Goal: Find specific page/section: Find specific page/section

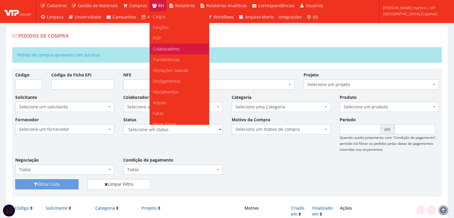
click at [162, 47] on span "Colaboradores" at bounding box center [166, 49] width 27 height 6
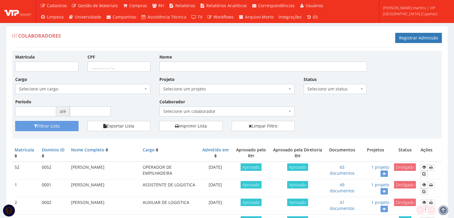
click at [209, 111] on span "Selecione um colaborador" at bounding box center [225, 111] width 124 height 6
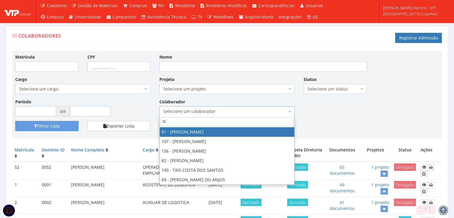
type input "tai"
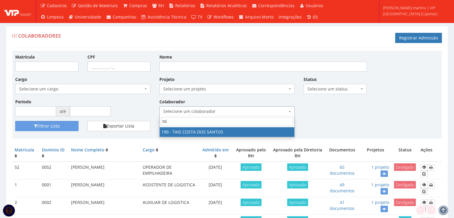
select select "4088"
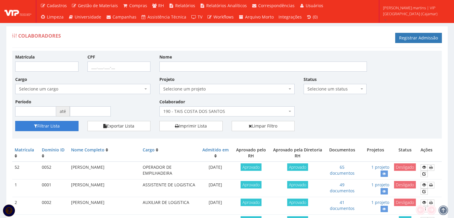
click at [55, 126] on button "Filtrar Lista" at bounding box center [46, 126] width 63 height 10
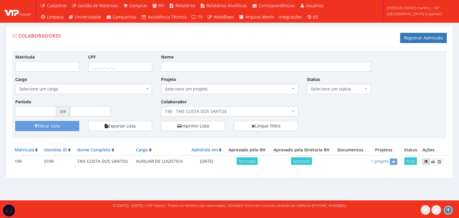
click at [424, 162] on icon at bounding box center [426, 161] width 4 height 4
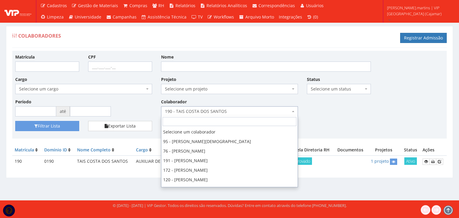
click at [227, 108] on span "190 - TAIS COSTA DOS SANTOS" at bounding box center [227, 111] width 125 height 6
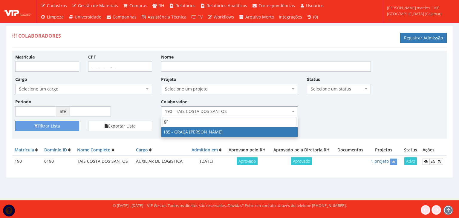
type input "gra"
select select "4083"
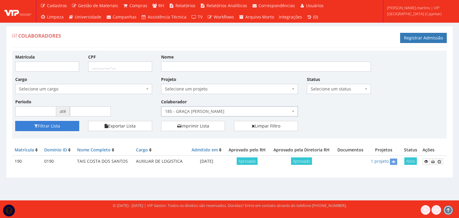
click at [64, 129] on button "Filtrar Lista" at bounding box center [47, 126] width 64 height 10
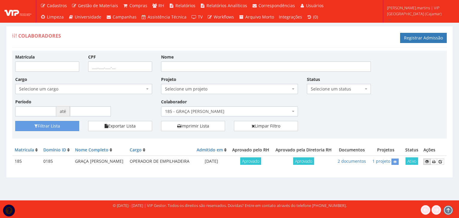
click at [428, 164] on icon at bounding box center [427, 161] width 4 height 4
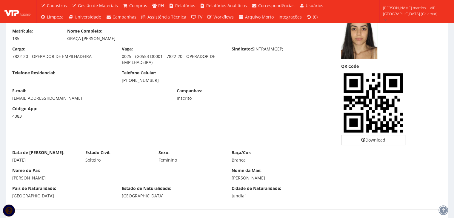
scroll to position [60, 0]
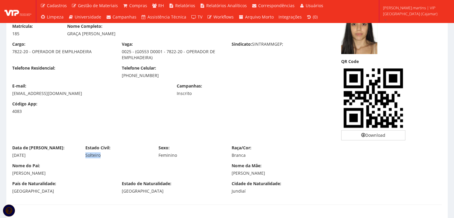
drag, startPoint x: 84, startPoint y: 155, endPoint x: 106, endPoint y: 156, distance: 22.7
click at [106, 156] on div "Estado Civil: [DEMOGRAPHIC_DATA]" at bounding box center [117, 151] width 73 height 13
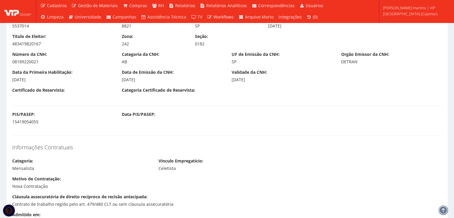
scroll to position [338, 0]
